Goal: Task Accomplishment & Management: Use online tool/utility

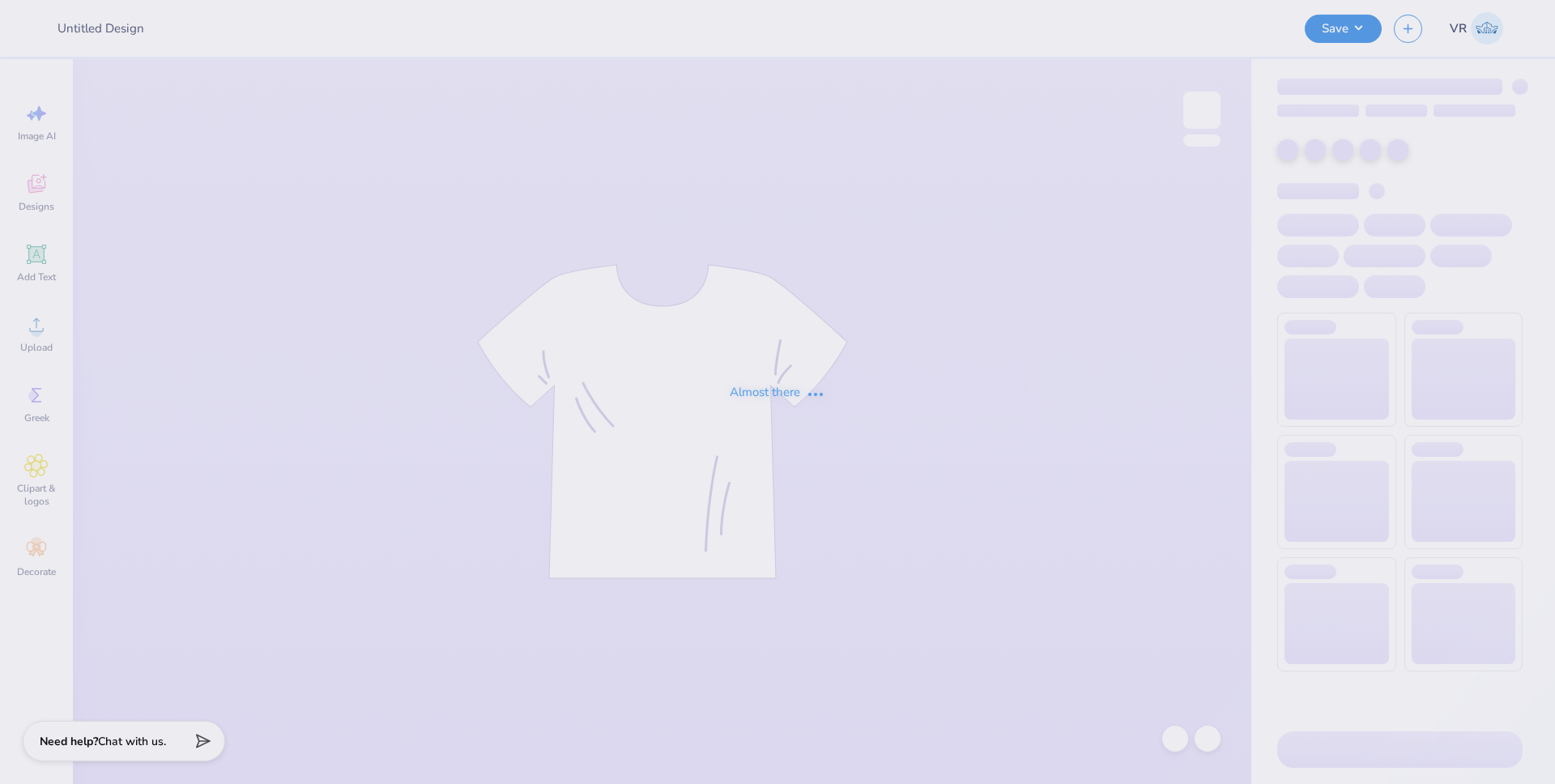
type input "Phi Psi Dad's Weekend"
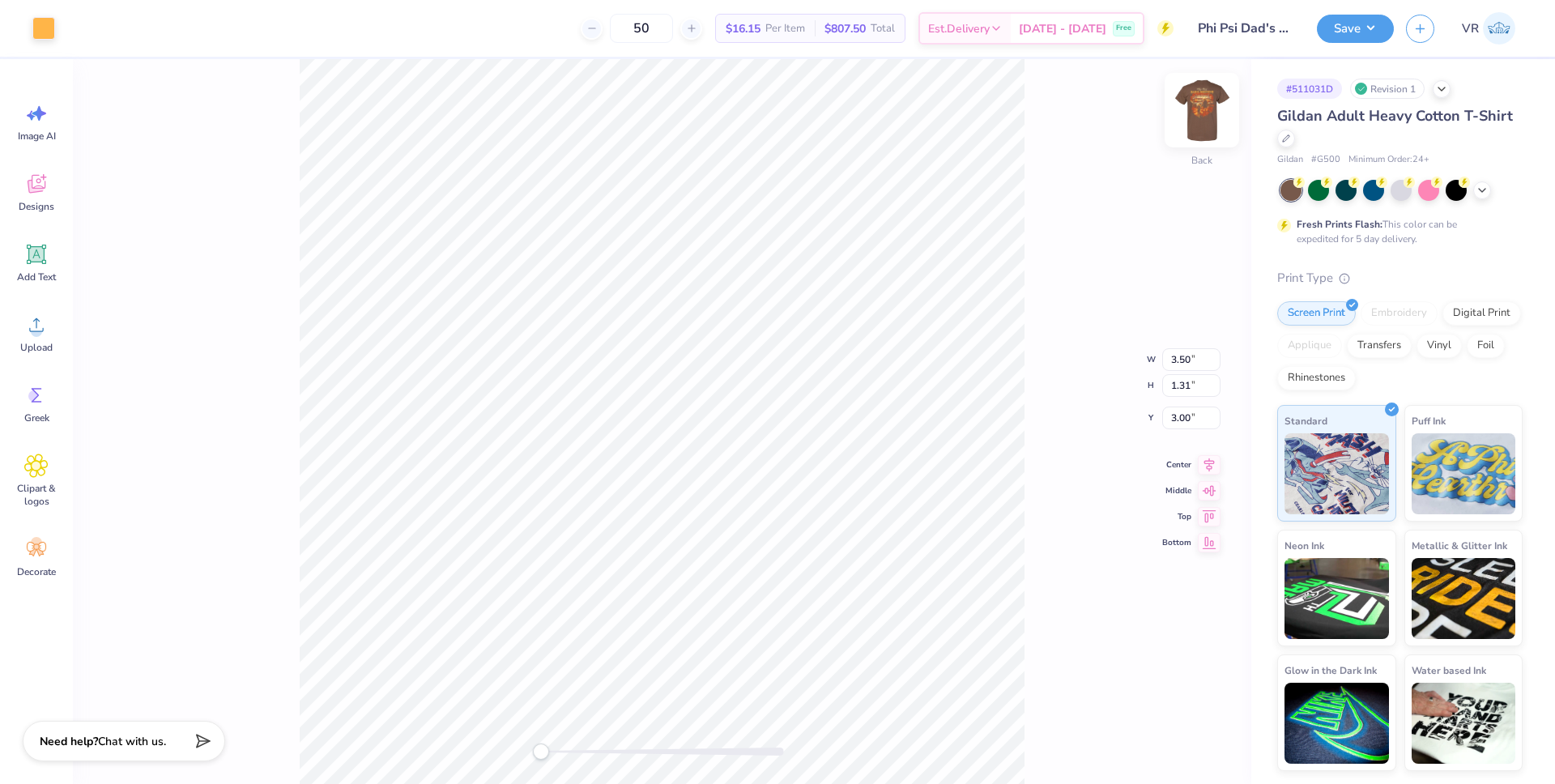
click at [1199, 99] on img at bounding box center [1202, 110] width 65 height 65
type input "5.07"
type input "1.15"
type input "3.00"
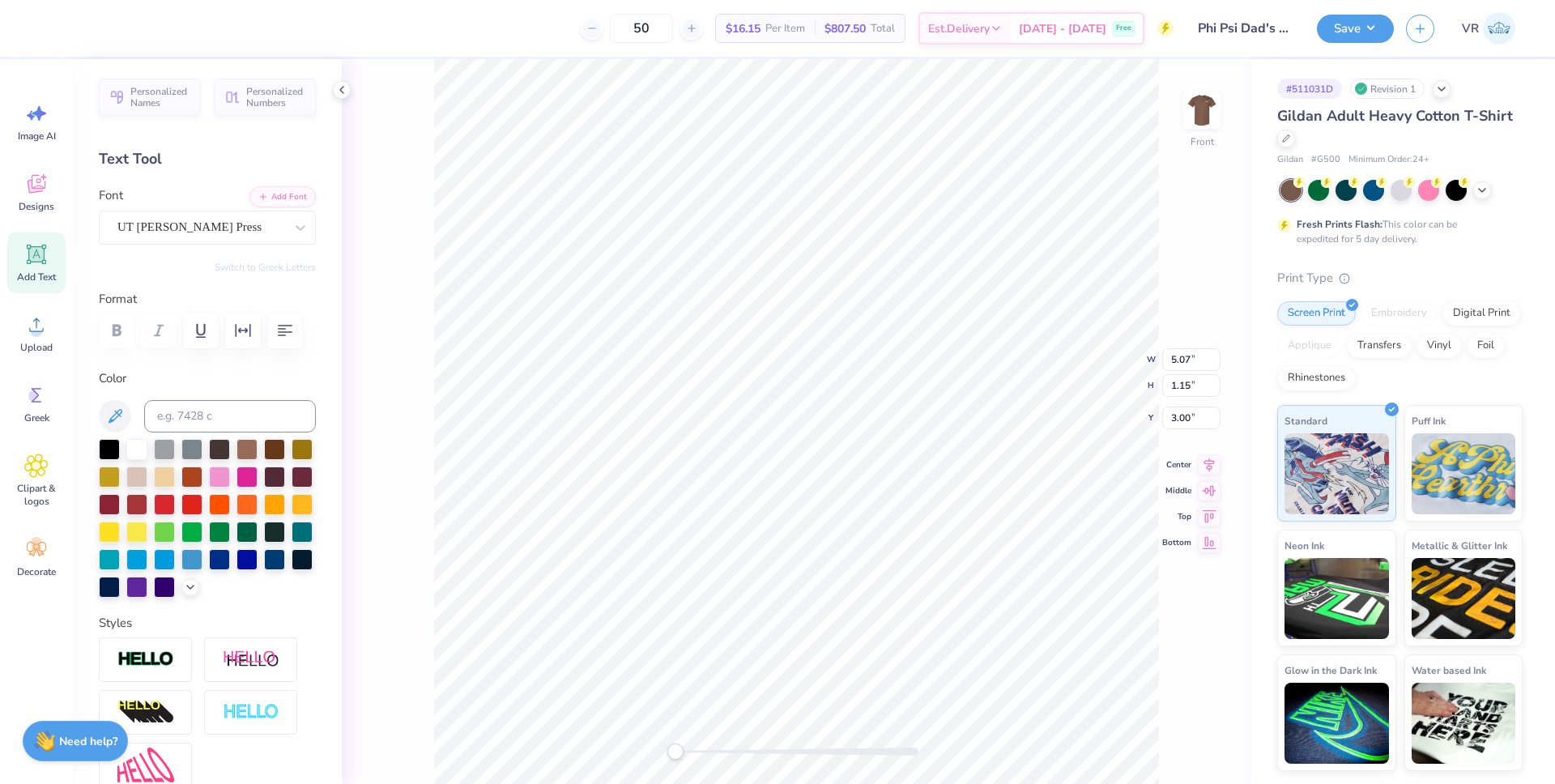
type input "12.18"
type input "13.33"
type input "4.43"
type input "5.07"
type input "1.15"
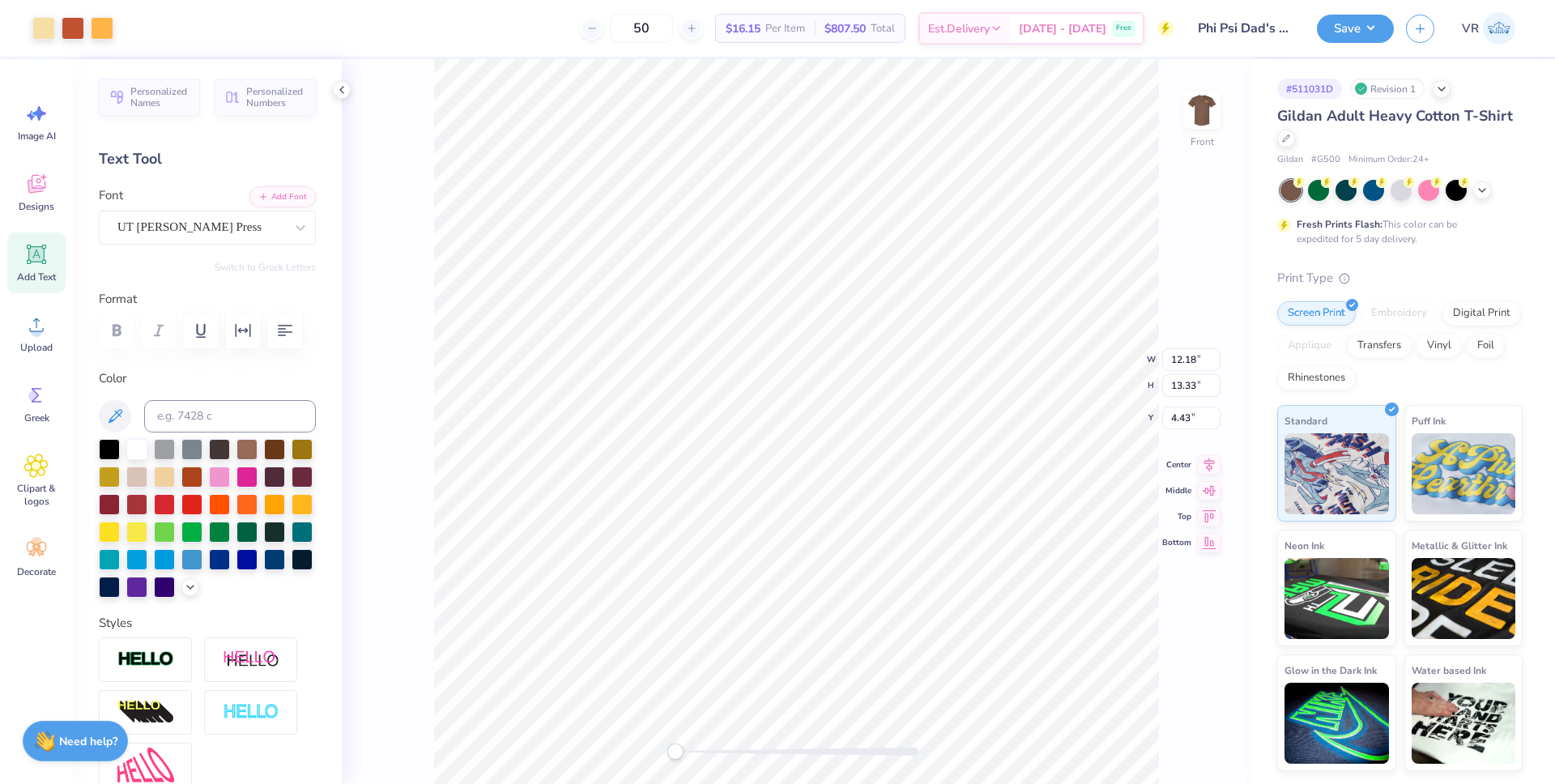
type input "3.00"
type input "12.18"
type input "13.33"
type input "4.43"
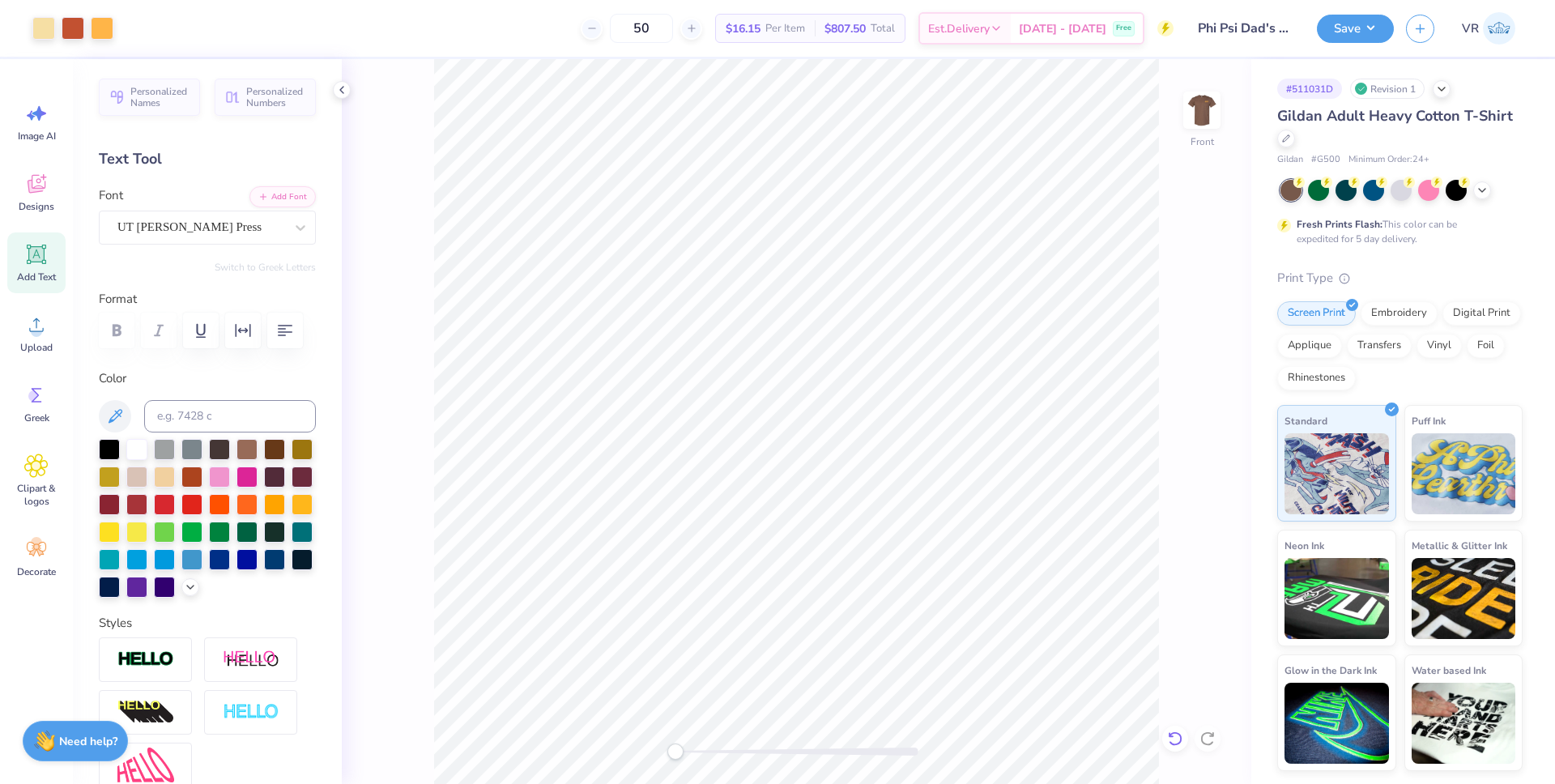
click at [1181, 741] on icon at bounding box center [1174, 739] width 14 height 14
type input "5.07"
type input "1.15"
type input "3.00"
click at [832, 531] on li "Group" at bounding box center [846, 522] width 127 height 32
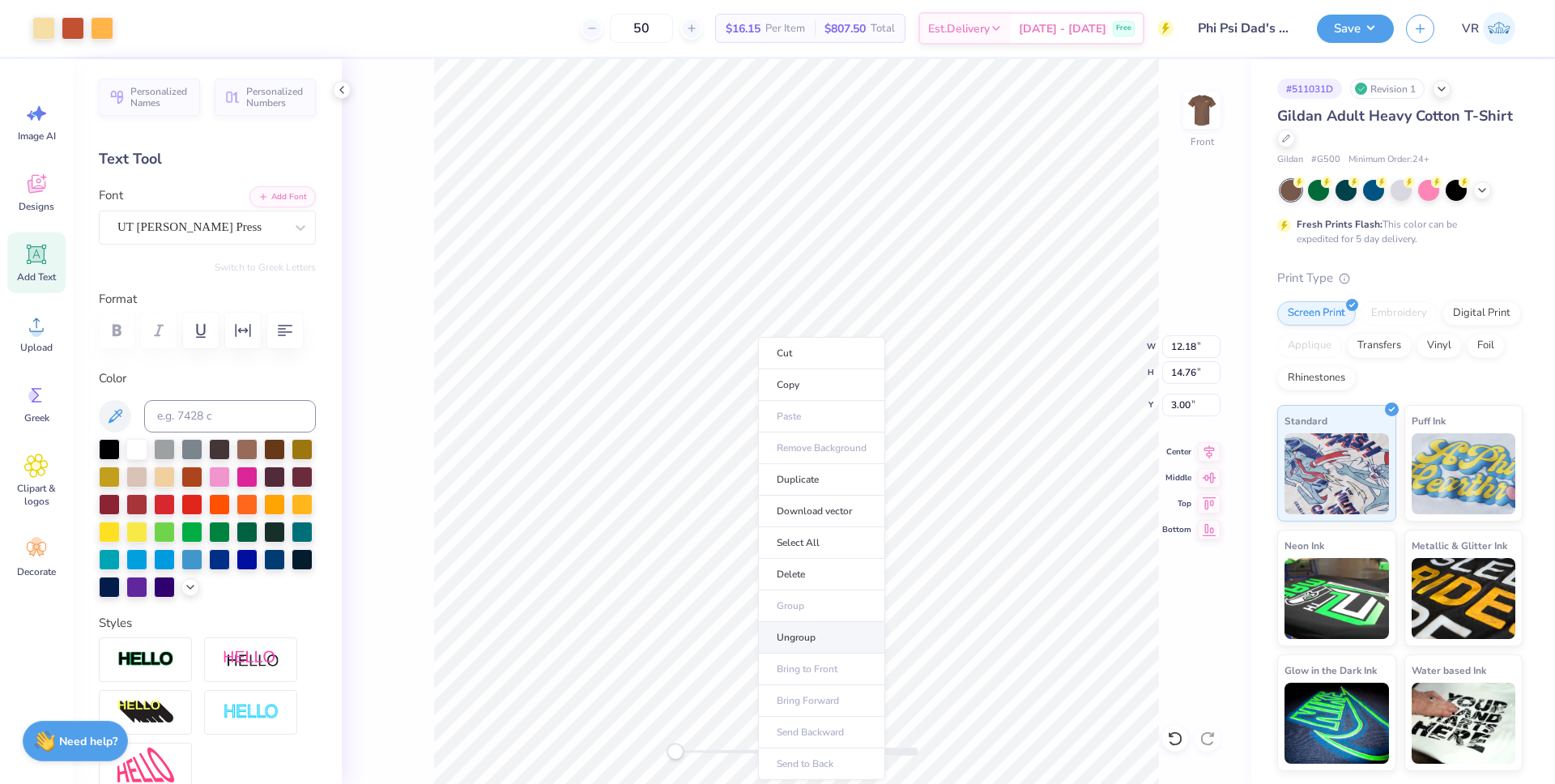
click at [800, 636] on li "Ungroup" at bounding box center [821, 637] width 127 height 32
click at [21, 337] on div "Upload" at bounding box center [36, 333] width 59 height 60
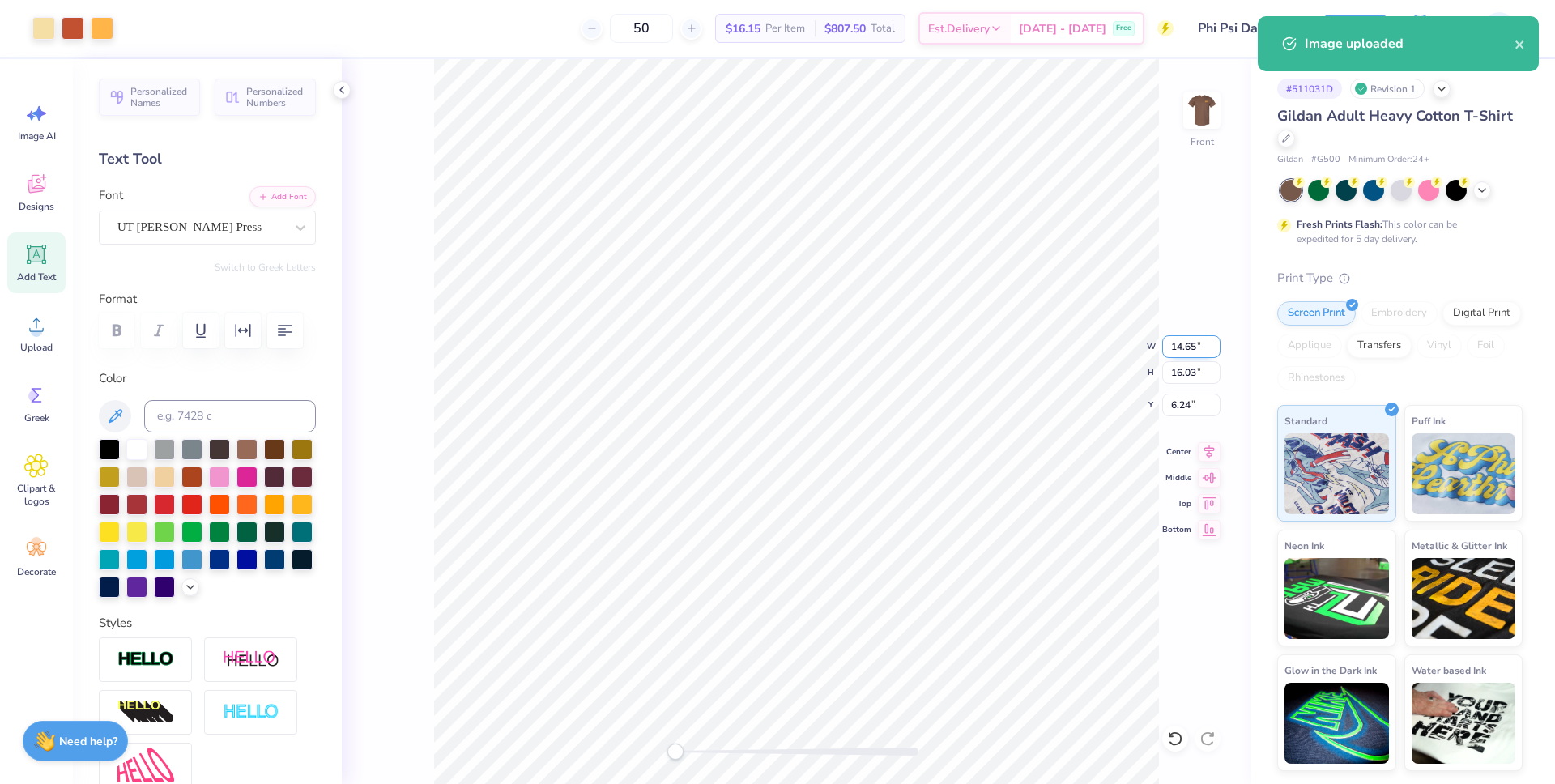
click at [1175, 348] on input "14.65" at bounding box center [1191, 346] width 59 height 23
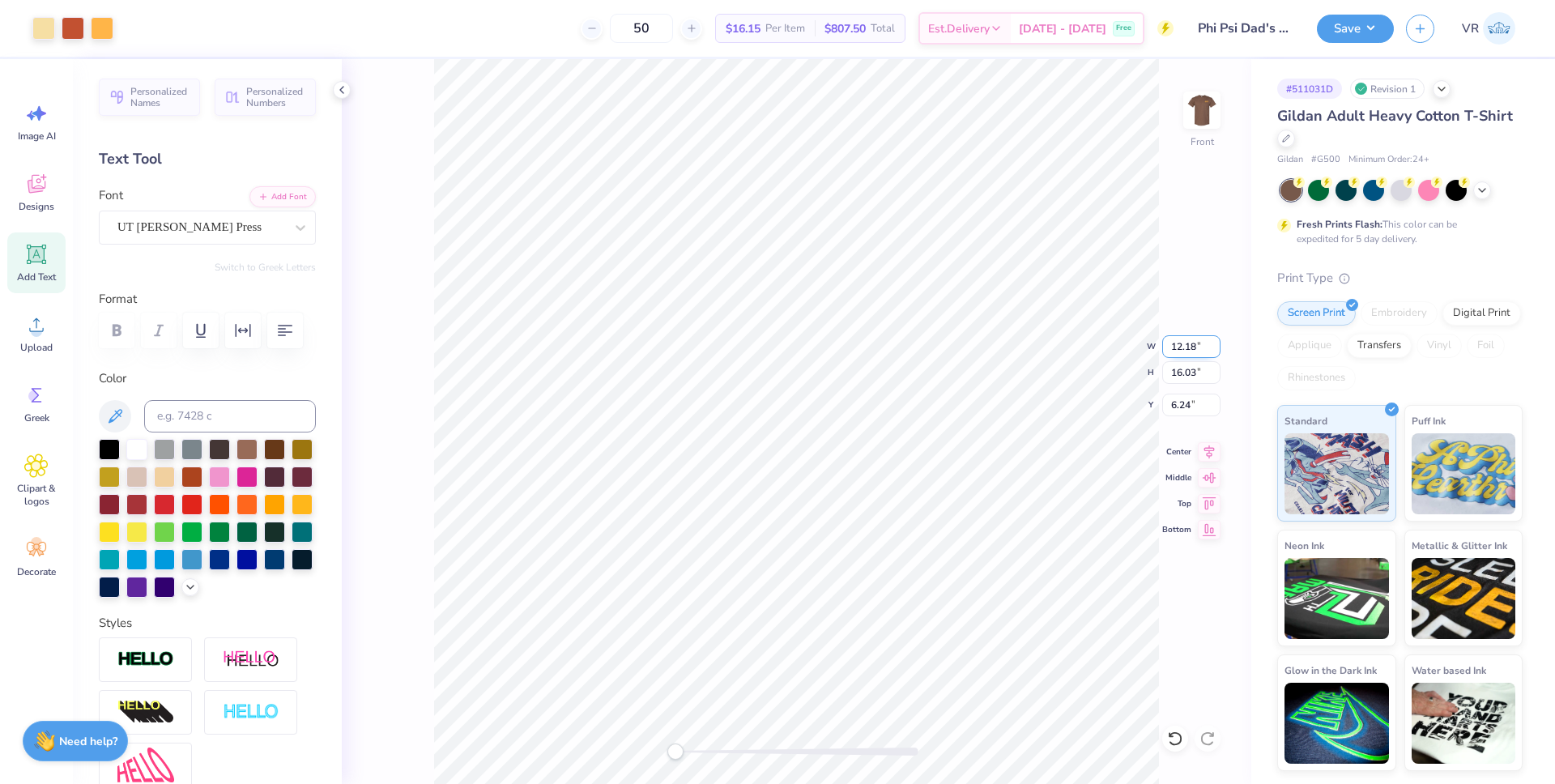
type input "12.18"
click at [884, 690] on li "Send Backward" at bounding box center [897, 691] width 127 height 32
click at [1207, 453] on icon at bounding box center [1210, 449] width 11 height 14
type input "5.07"
type input "1.15"
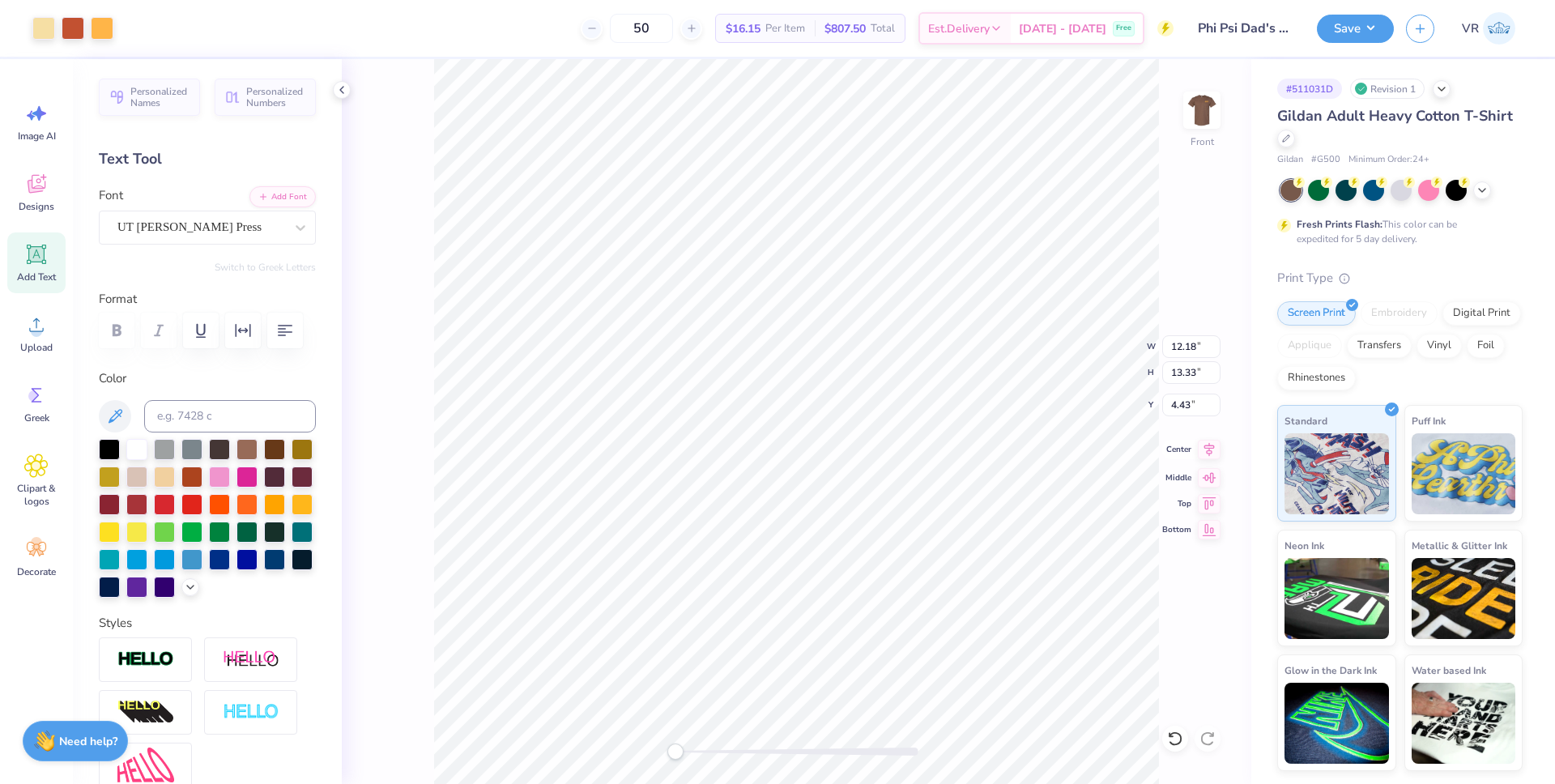
type input "3.00"
click at [1204, 448] on icon at bounding box center [1209, 449] width 23 height 20
type input "12.18"
type input "13.33"
type input "4.43"
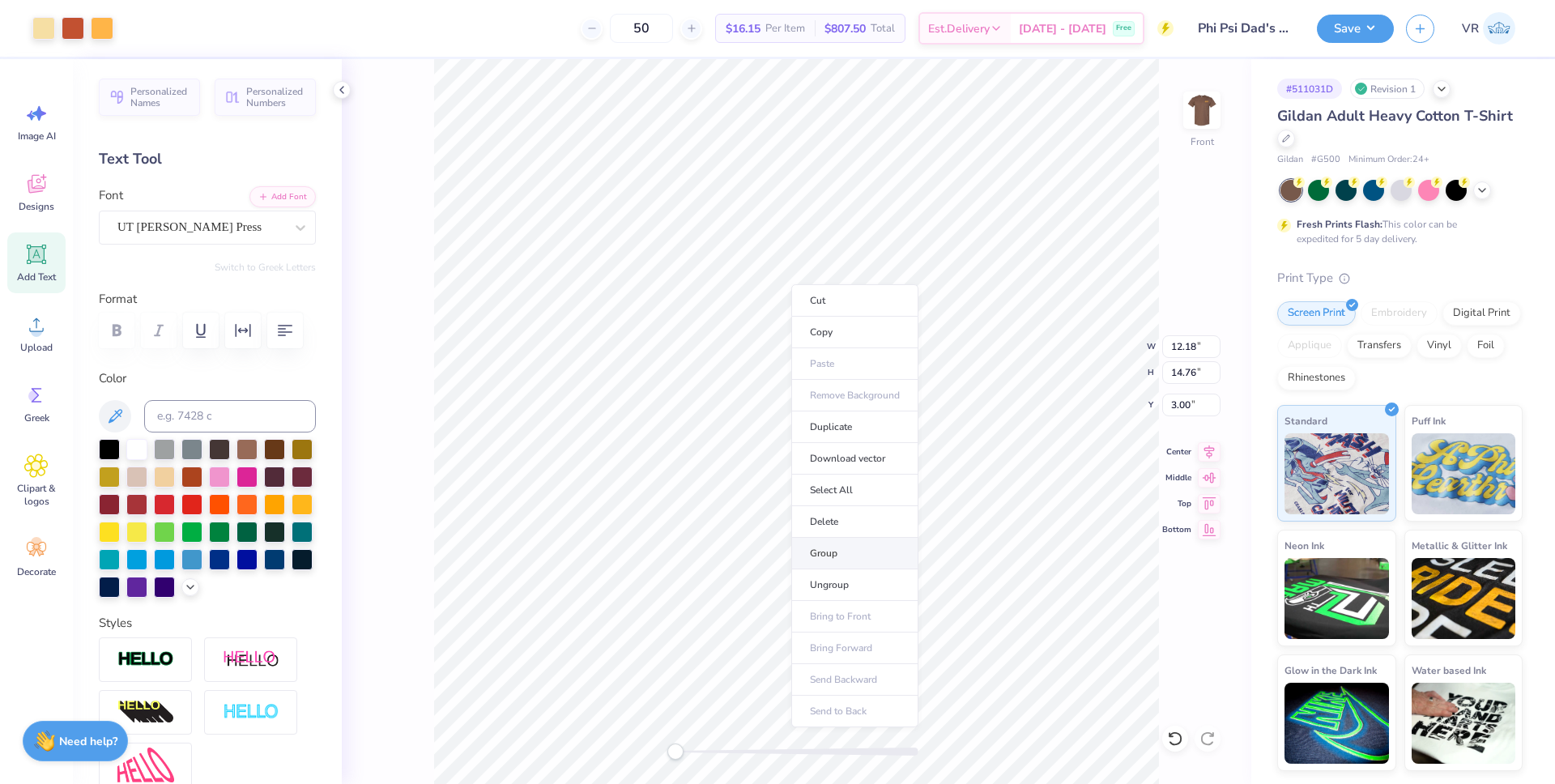
click at [835, 548] on li "Group" at bounding box center [855, 553] width 127 height 32
click at [1207, 101] on img at bounding box center [1202, 110] width 65 height 65
click at [1195, 104] on img at bounding box center [1202, 110] width 65 height 65
click at [844, 634] on li "Ungroup" at bounding box center [886, 637] width 127 height 32
click at [29, 328] on icon at bounding box center [36, 325] width 14 height 14
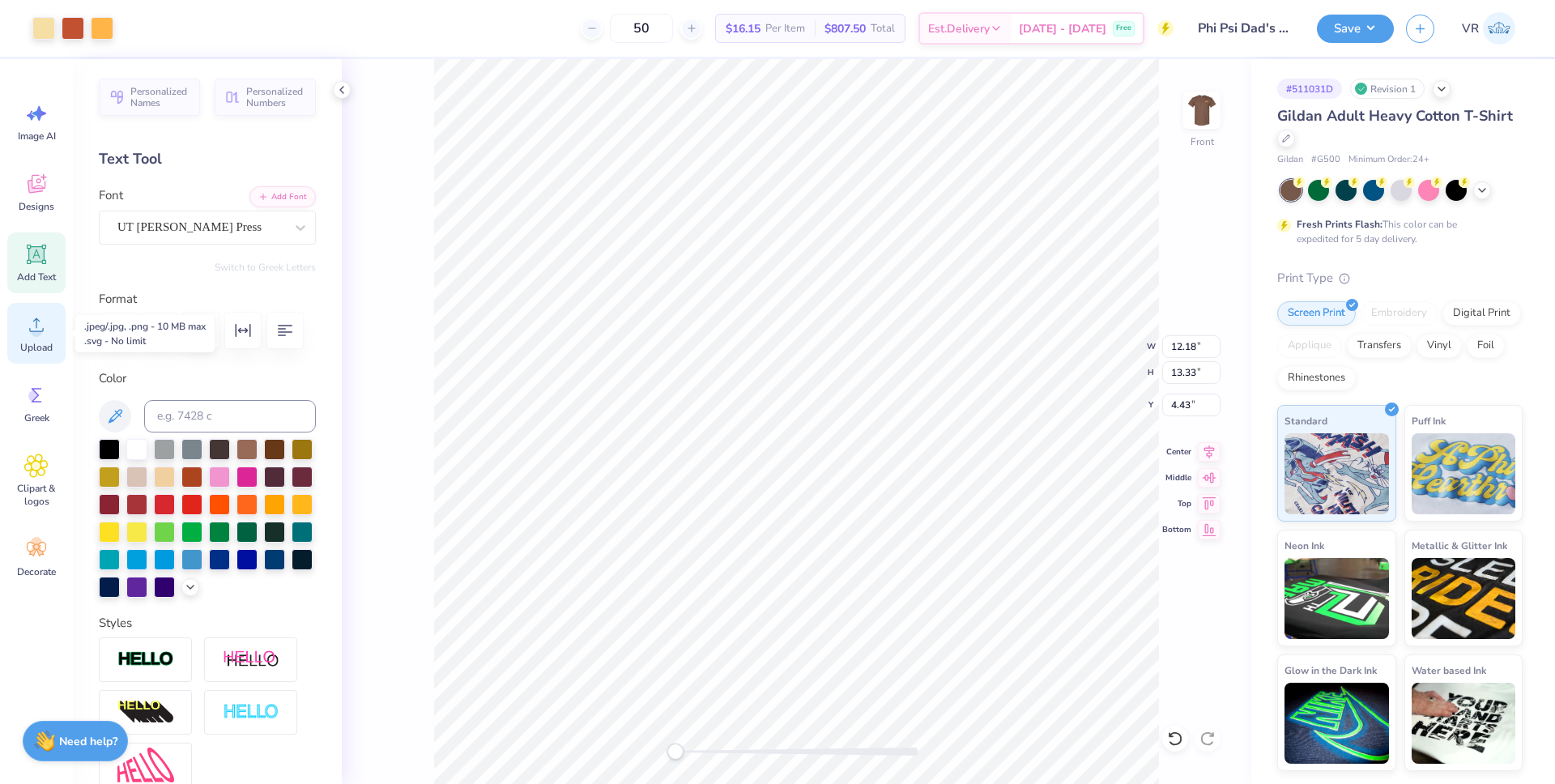
click at [42, 346] on span "Upload" at bounding box center [36, 347] width 32 height 13
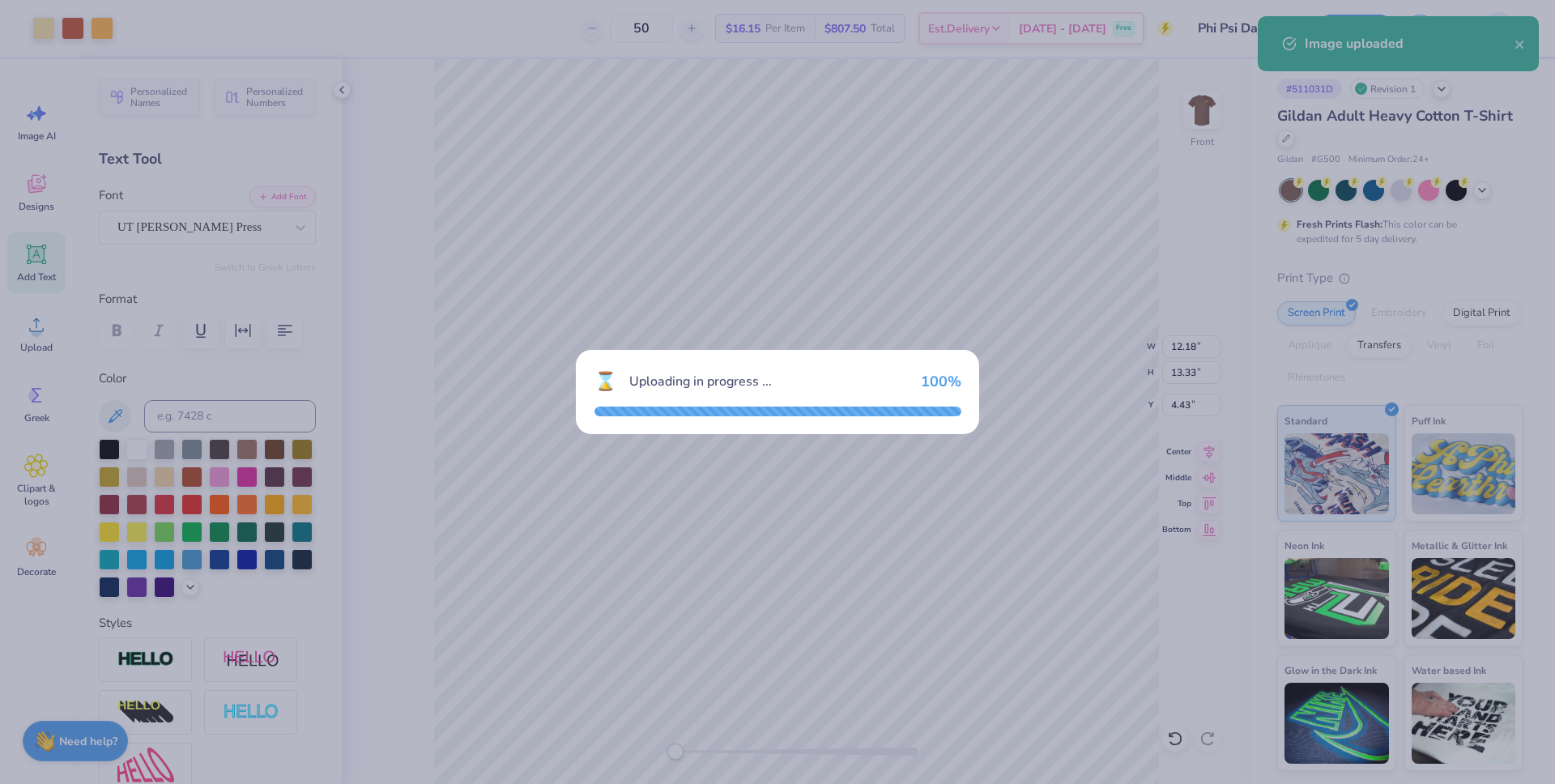
type input "14.65"
type input "16.03"
type input "6.24"
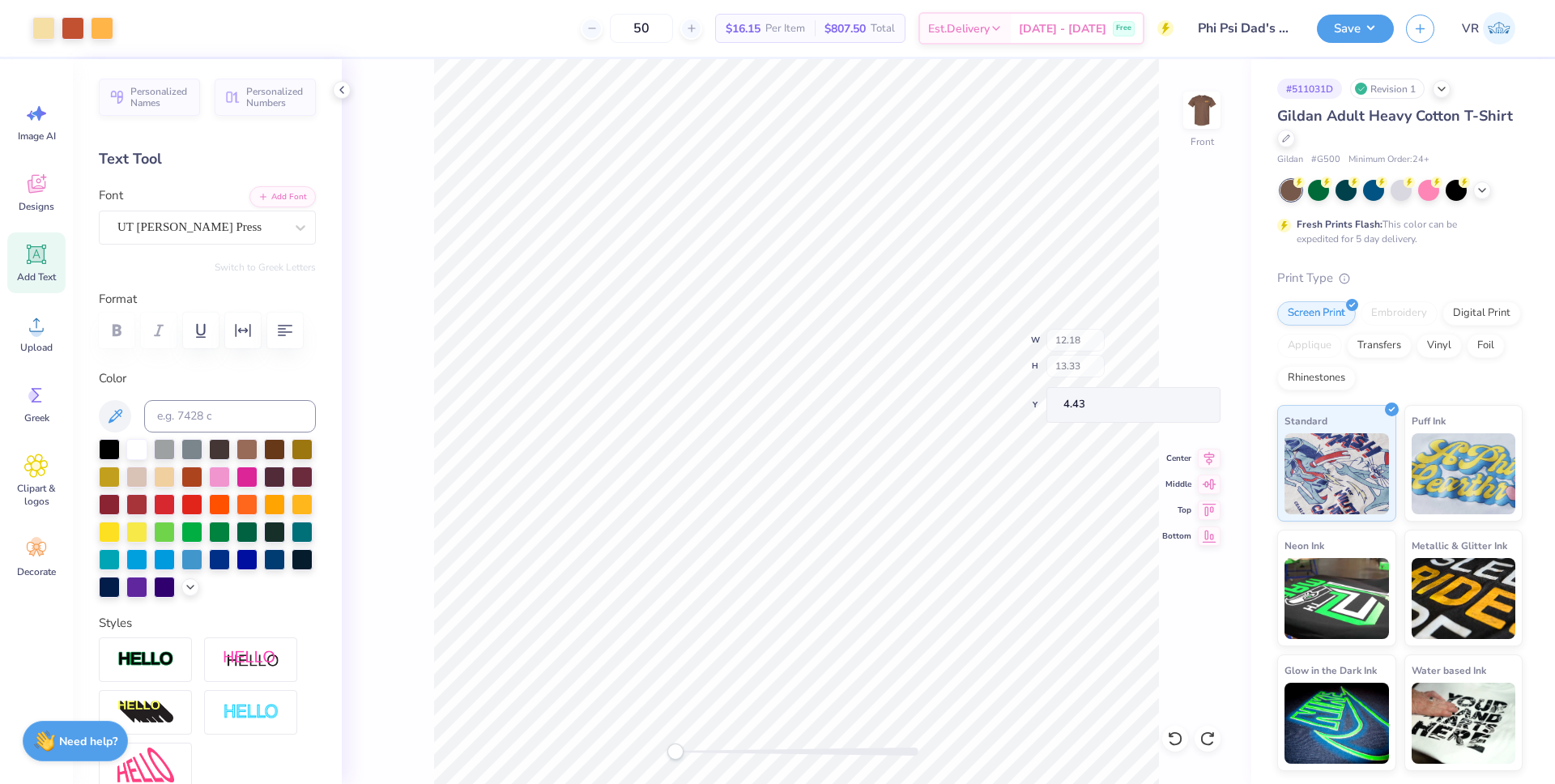
type input "12.18"
type input "13.33"
type input "4.43"
click at [51, 327] on div "Upload" at bounding box center [36, 333] width 59 height 60
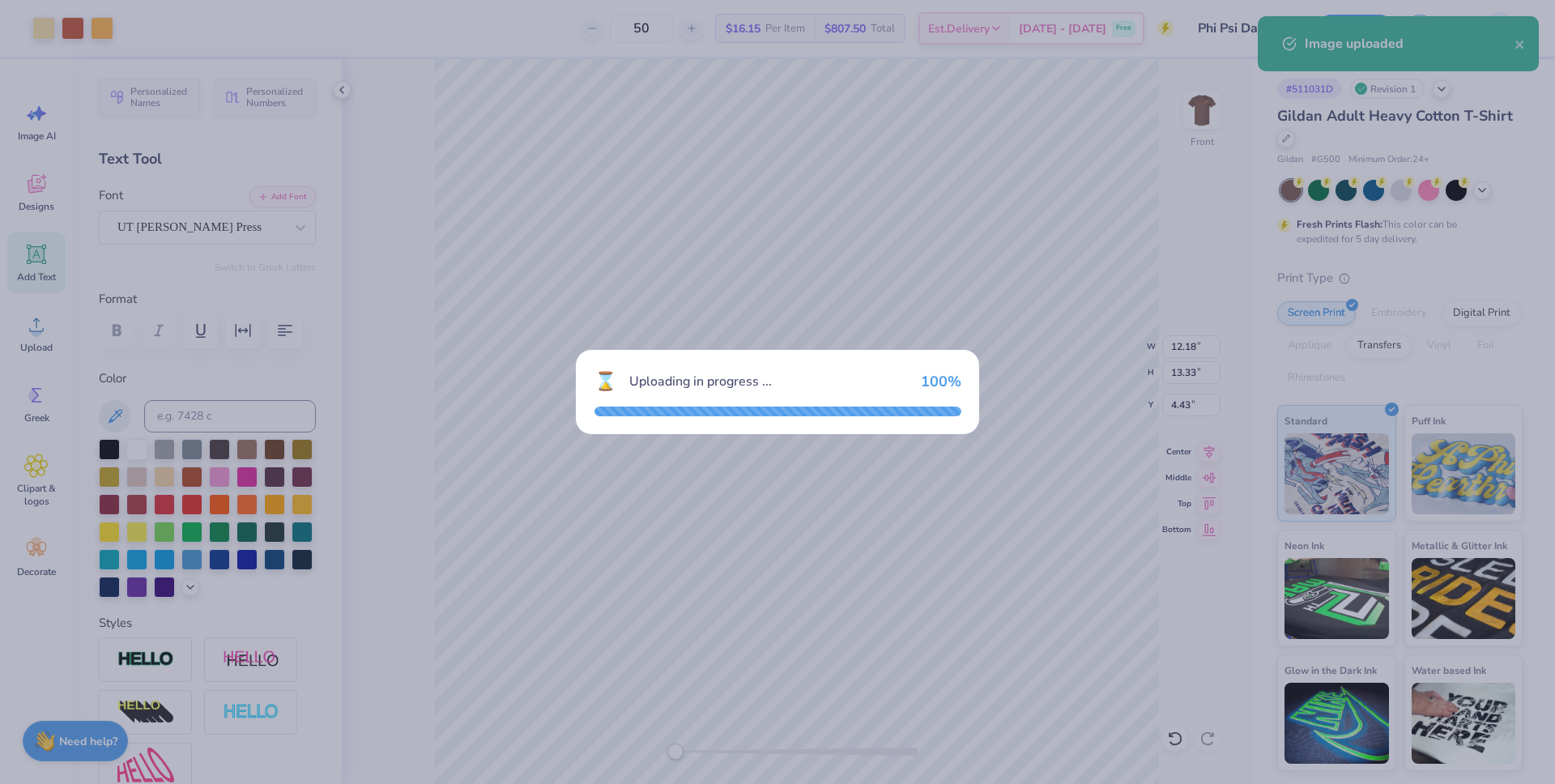
type input "14.65"
type input "16.03"
type input "6.24"
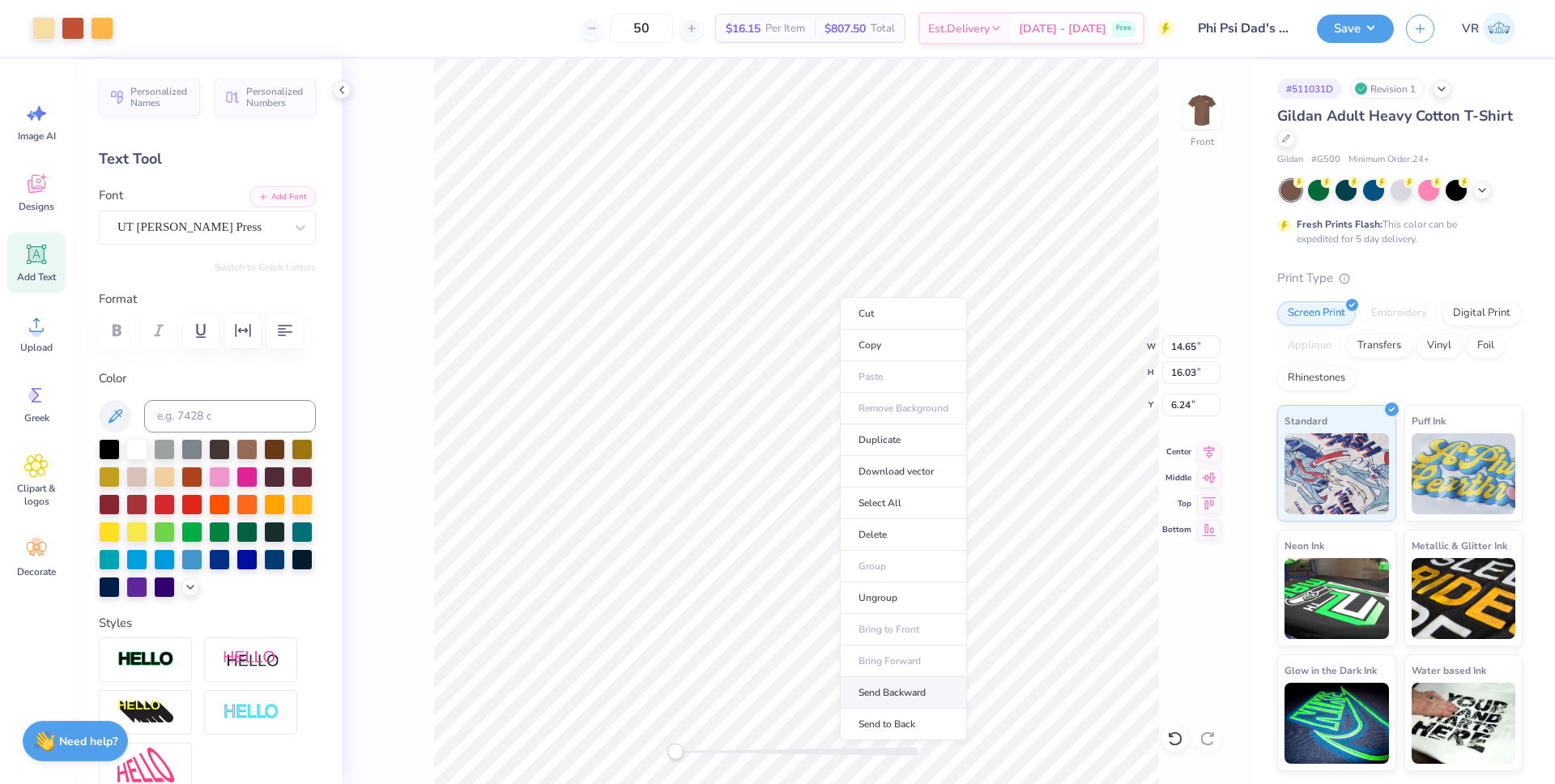
click at [866, 685] on li "Send Backward" at bounding box center [903, 692] width 127 height 32
type input "12.18"
type input "13.32"
type input "4.42"
type input "14.74"
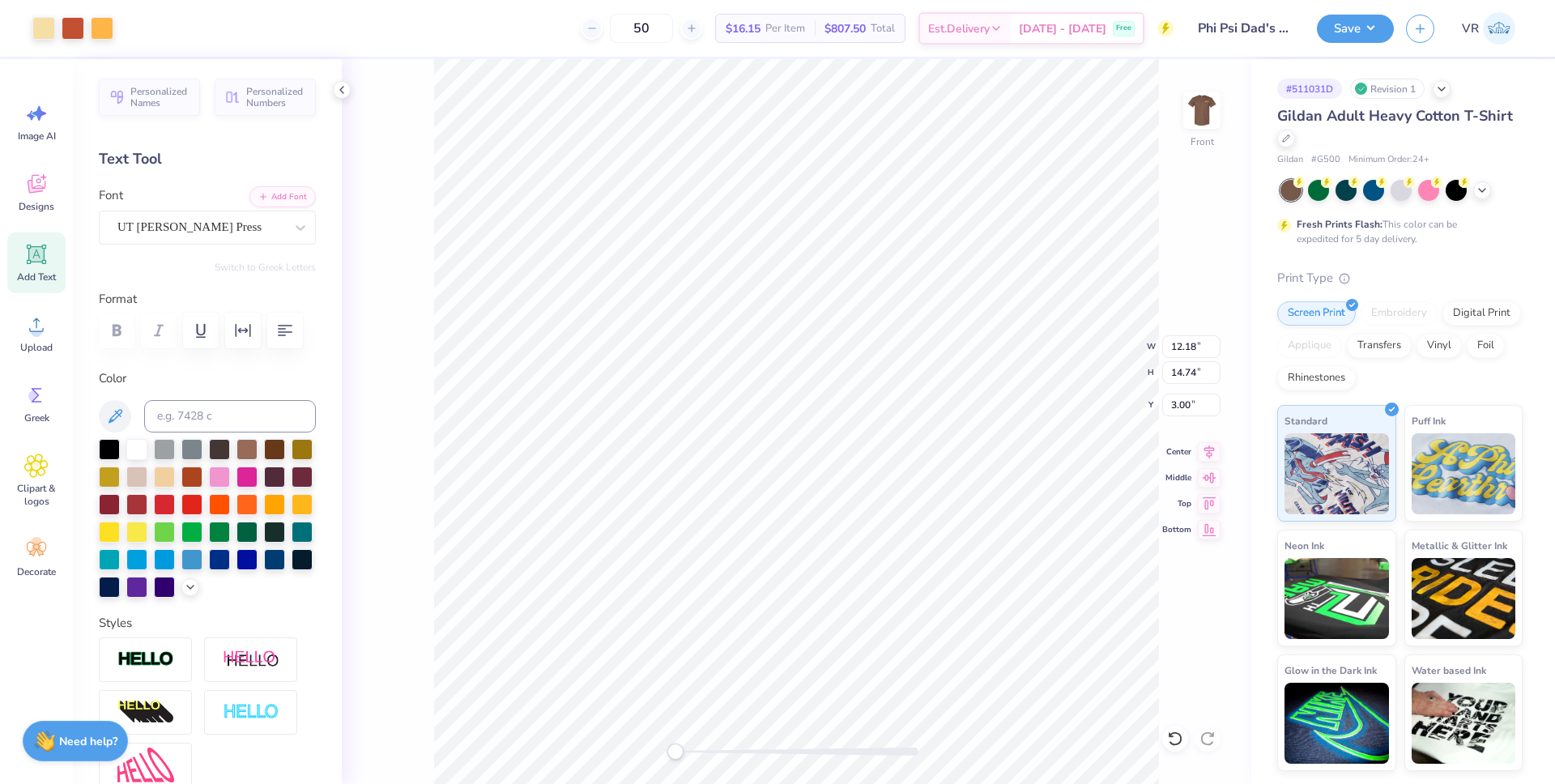
type input "3.00"
click at [843, 566] on li "Group" at bounding box center [880, 561] width 127 height 32
click at [1210, 453] on icon at bounding box center [1210, 449] width 11 height 14
click at [1210, 452] on icon at bounding box center [1209, 449] width 23 height 20
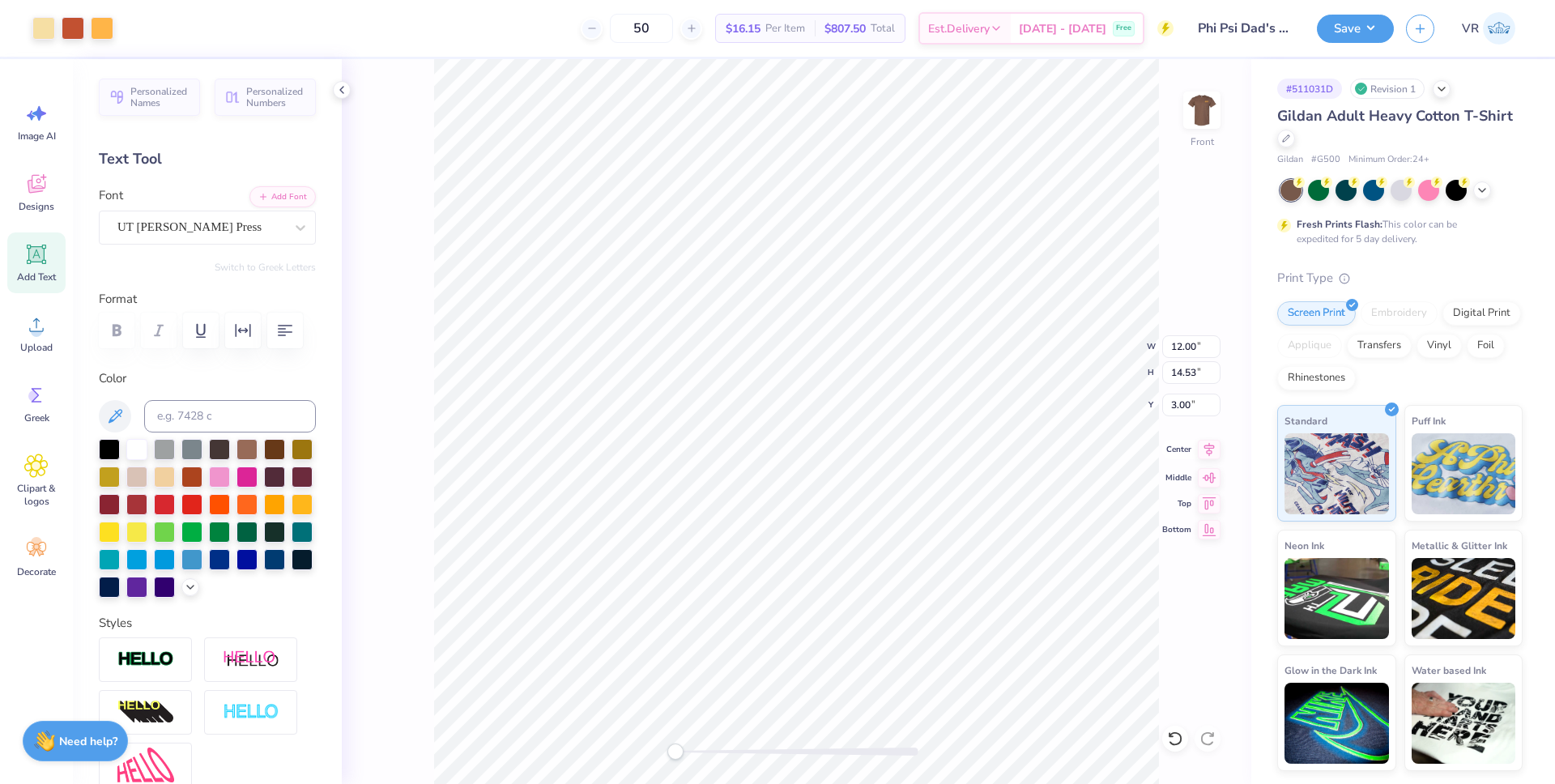
click at [1210, 452] on icon at bounding box center [1209, 449] width 23 height 20
drag, startPoint x: 681, startPoint y: 749, endPoint x: 711, endPoint y: 747, distance: 30.1
click at [711, 747] on div "Accessibility label" at bounding box center [711, 752] width 16 height 16
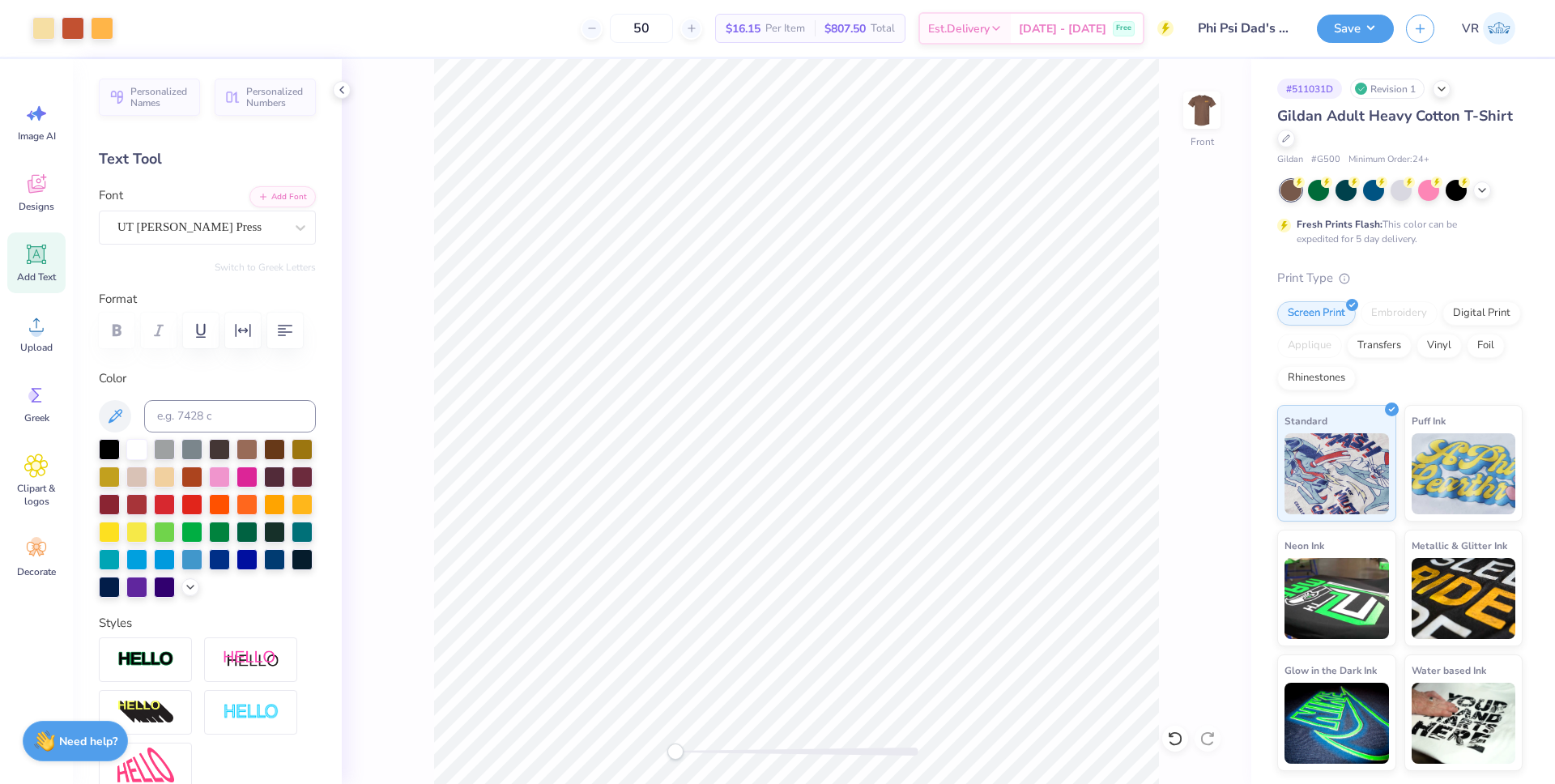
click at [613, 731] on div "Front" at bounding box center [797, 421] width 910 height 724
click at [1365, 33] on button "Save" at bounding box center [1356, 25] width 77 height 28
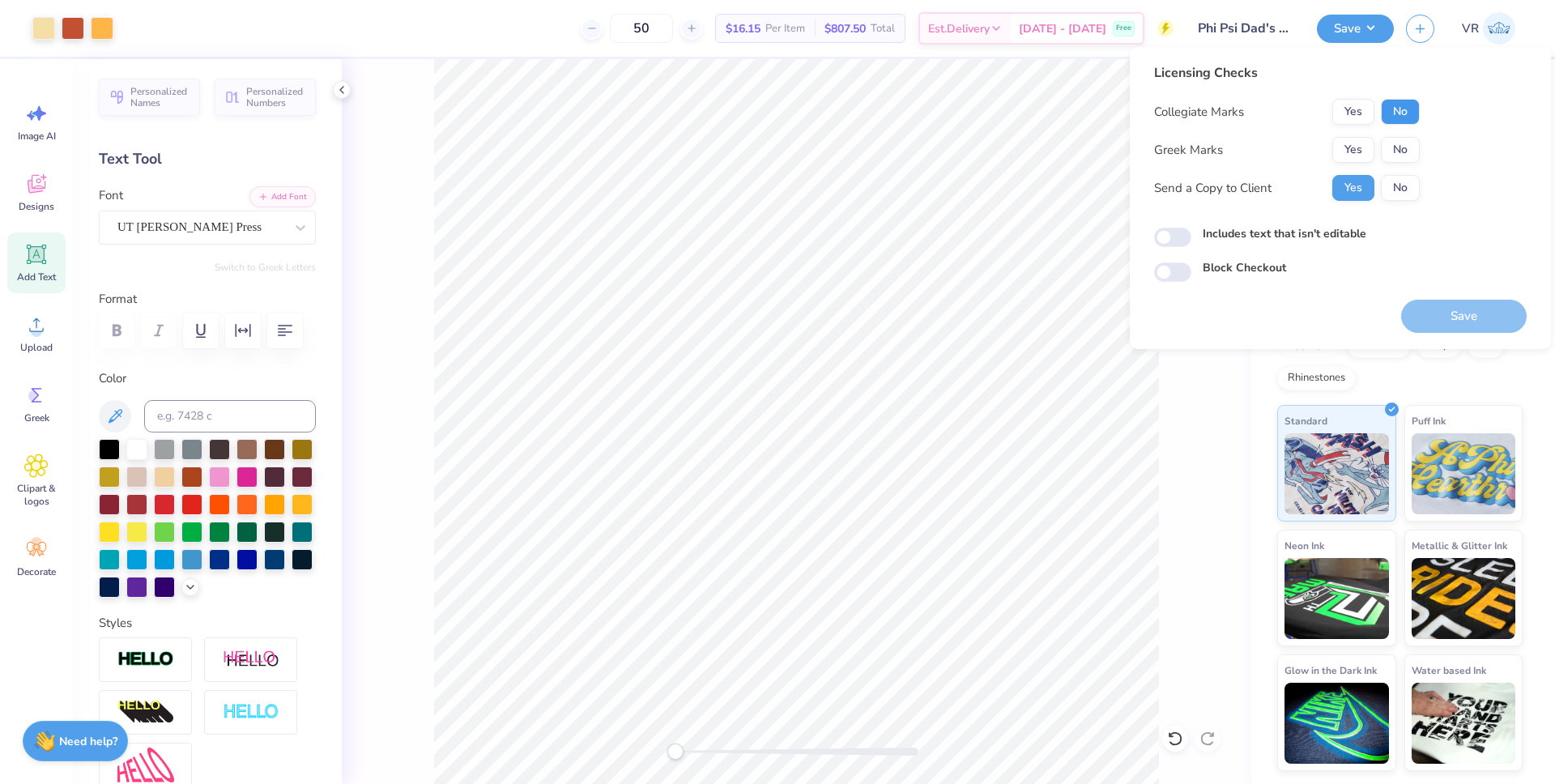
click at [1398, 108] on button "No" at bounding box center [1401, 112] width 39 height 26
click at [1363, 146] on button "Yes" at bounding box center [1354, 150] width 42 height 26
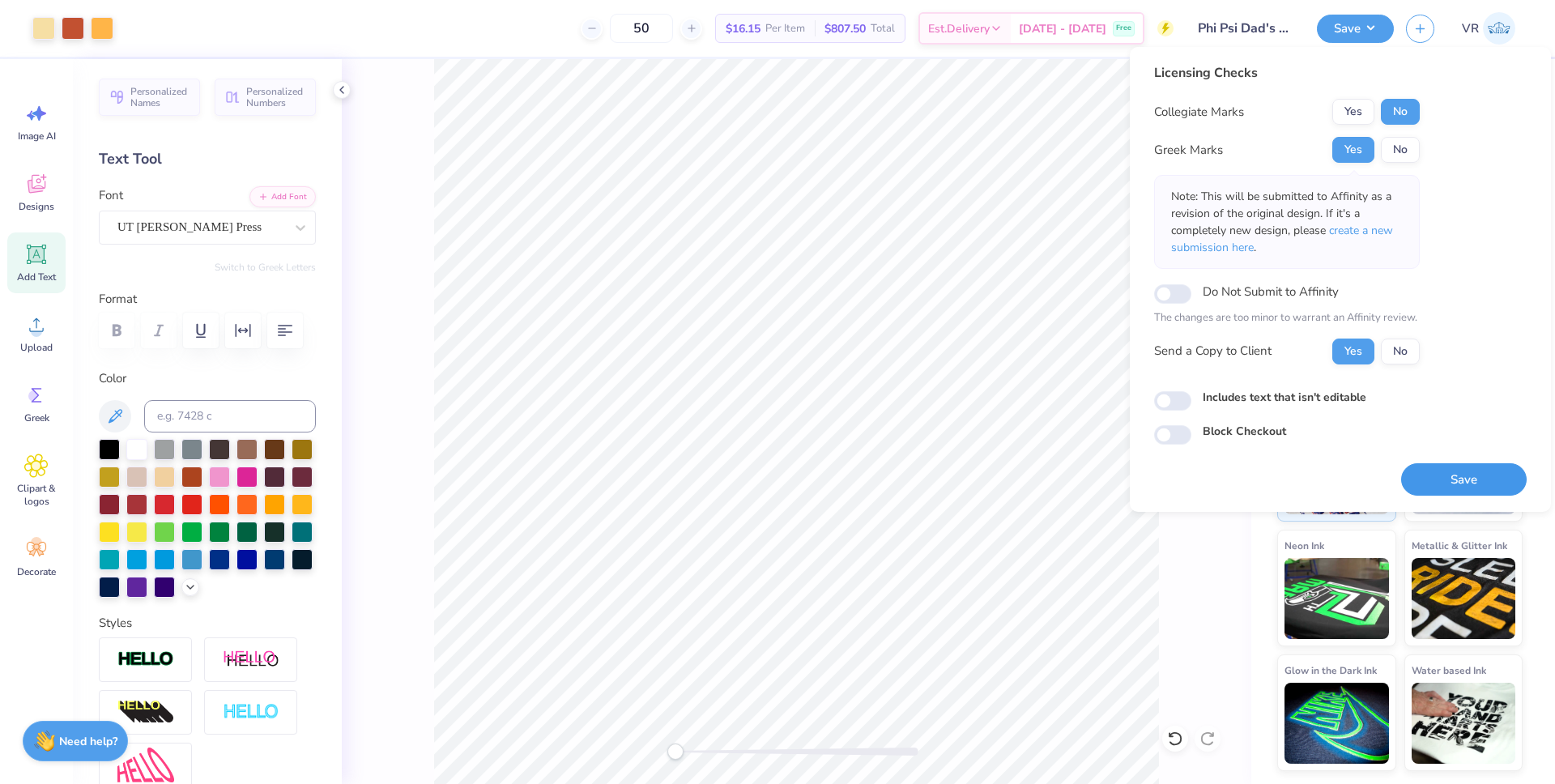
click at [1457, 488] on button "Save" at bounding box center [1464, 479] width 125 height 33
